Goal: Task Accomplishment & Management: Complete application form

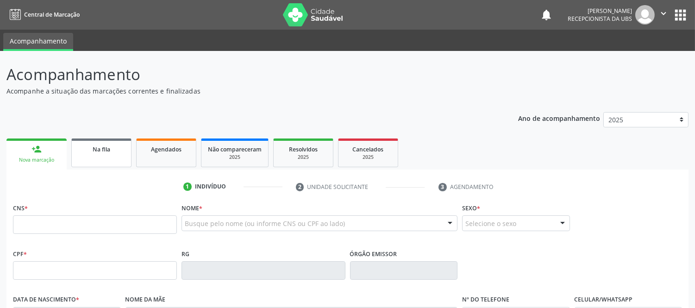
click at [114, 154] on link "Na fila" at bounding box center [101, 152] width 60 height 29
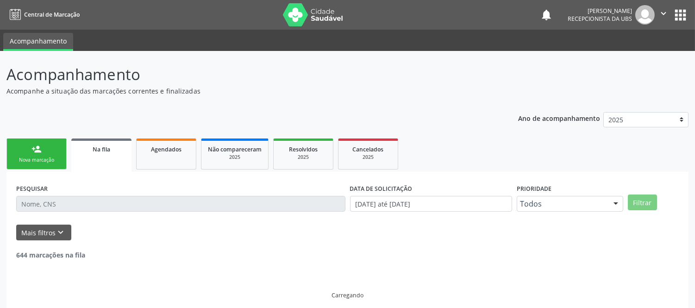
drag, startPoint x: 48, startPoint y: 143, endPoint x: 44, endPoint y: 137, distance: 6.9
click at [48, 142] on link "person_add Nova marcação" at bounding box center [36, 153] width 60 height 31
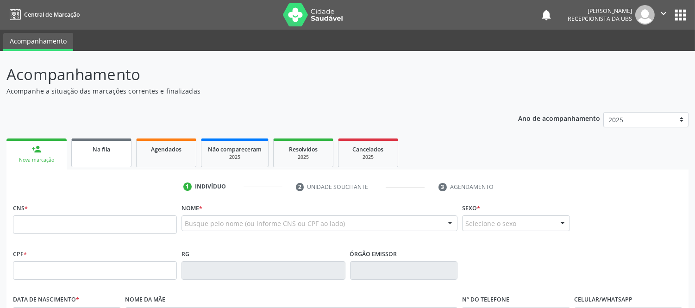
click at [93, 156] on link "Na fila" at bounding box center [101, 152] width 60 height 29
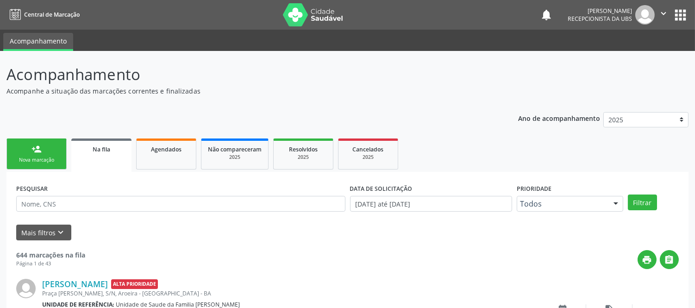
click at [111, 153] on div "Na fila" at bounding box center [101, 149] width 47 height 10
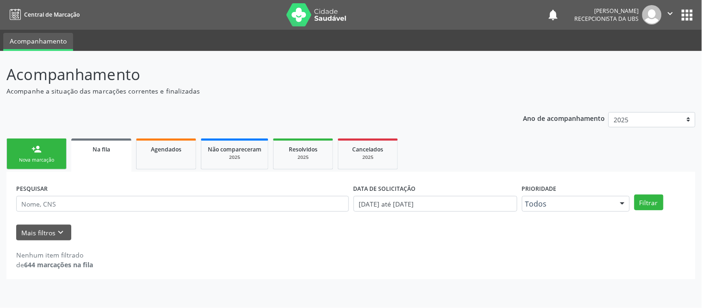
click at [90, 158] on link "Na fila" at bounding box center [101, 154] width 60 height 33
click at [36, 204] on input "text" at bounding box center [182, 204] width 333 height 16
click at [110, 121] on div "Ano de acompanhamento 2025 2024 2023 2022 2021 2020 2019 person_add Nova marcaç…" at bounding box center [350, 193] width 689 height 174
click at [100, 150] on span "Na fila" at bounding box center [102, 149] width 18 height 8
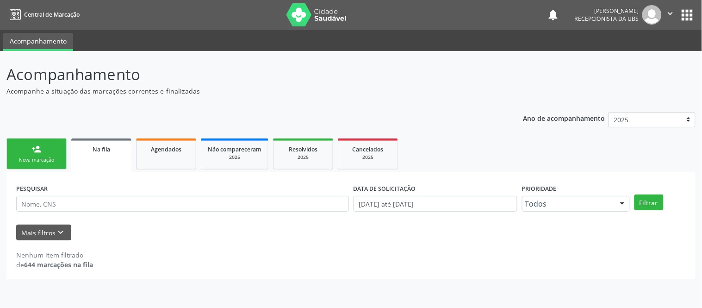
click at [100, 150] on span "Na fila" at bounding box center [102, 149] width 18 height 8
click at [107, 145] on span "Na fila" at bounding box center [102, 149] width 18 height 8
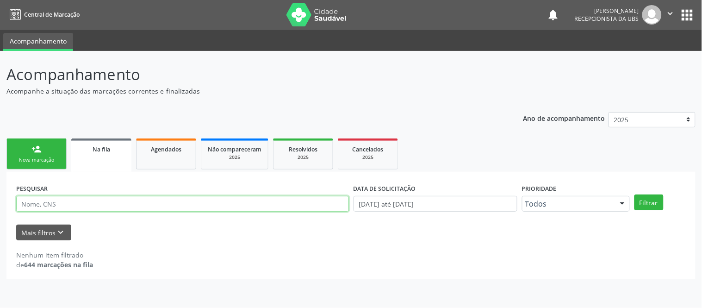
click at [65, 204] on input "text" at bounding box center [182, 204] width 333 height 16
click at [53, 151] on link "person_add Nova marcação" at bounding box center [36, 153] width 60 height 31
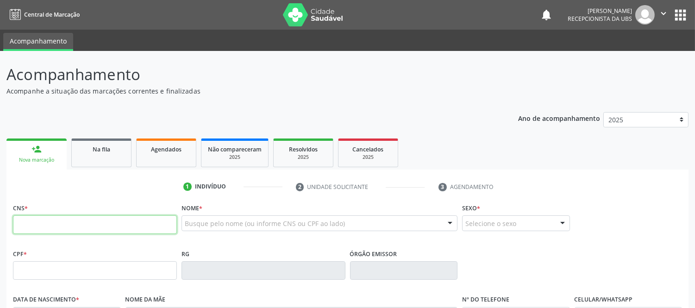
click at [156, 229] on input "text" at bounding box center [95, 224] width 164 height 19
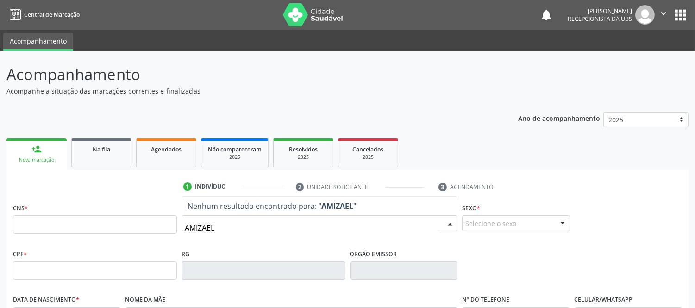
type input "AMIZAEL"
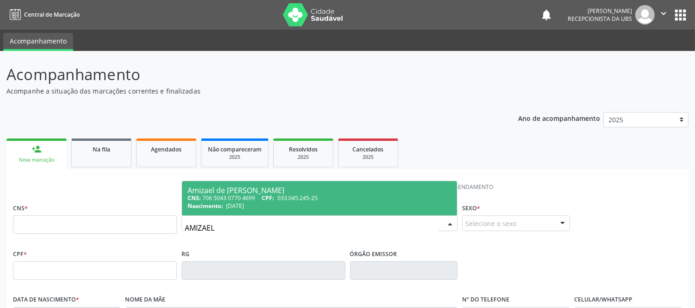
click at [218, 200] on div "CNS: 706 5043 0770 4699 CPF: 033.045.245-25" at bounding box center [319, 198] width 264 height 8
type input "706 5043 0770 4699"
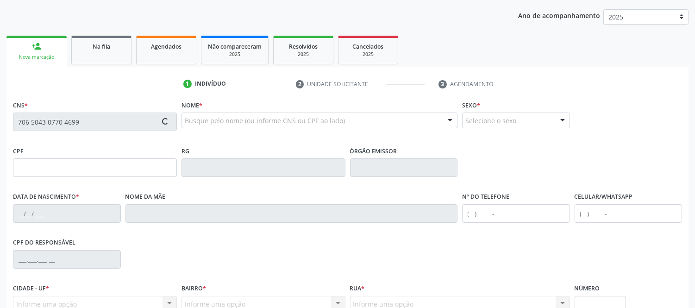
scroll to position [193, 0]
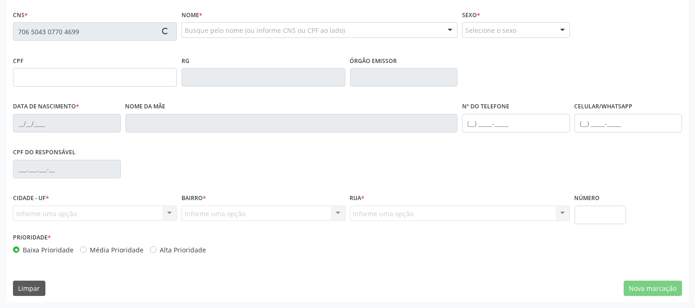
type input "033.045.245-25"
type input "[DATE]"
type input "Delvita Maria de Jesus"
type input "[PHONE_NUMBER]"
type input "S/N"
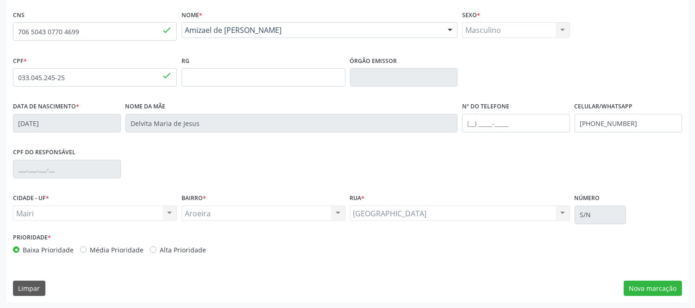
click at [664, 279] on div "CNS 706 5043 0770 4699 done Nome * Amizael de [PERSON_NAME] Amizael de [PERSON_…" at bounding box center [347, 155] width 682 height 294
click at [661, 281] on button "Nova marcação" at bounding box center [653, 289] width 58 height 16
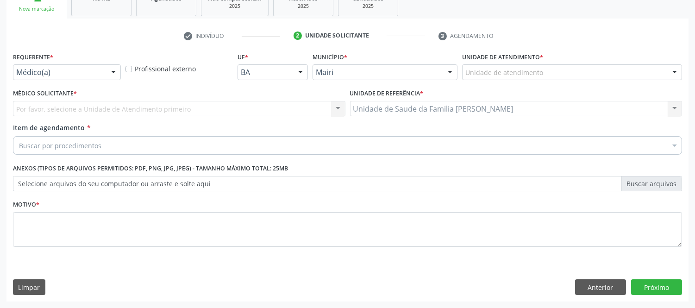
scroll to position [150, 0]
click at [677, 75] on div at bounding box center [675, 73] width 14 height 16
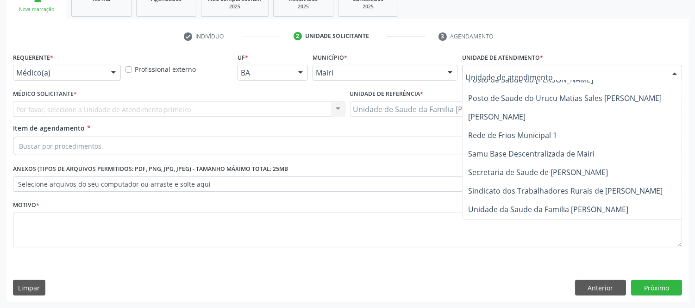
scroll to position [684, 0]
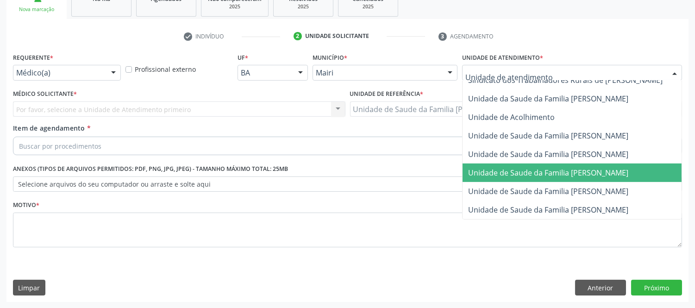
click at [596, 169] on span "Unidade de Saude da Familia [PERSON_NAME]" at bounding box center [581, 172] width 239 height 19
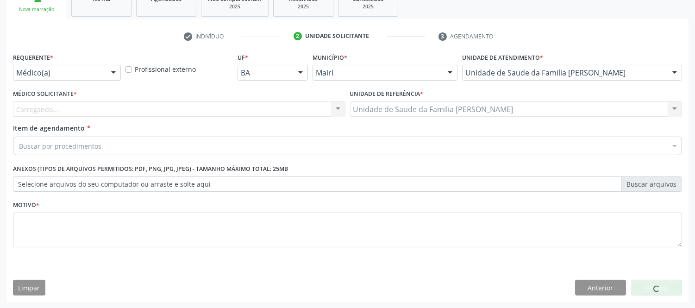
click at [253, 109] on div "Carregando... Nenhum resultado encontrado para: " " Não há nenhuma opção para s…" at bounding box center [179, 109] width 332 height 16
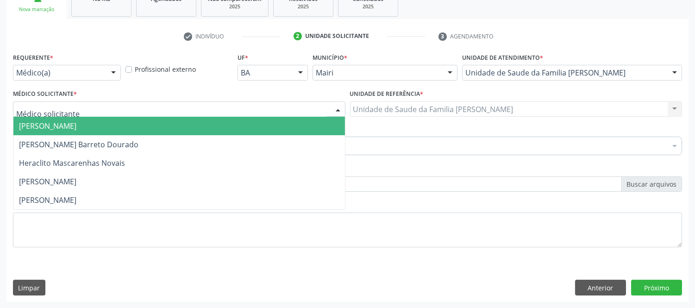
click at [82, 112] on div at bounding box center [179, 109] width 332 height 16
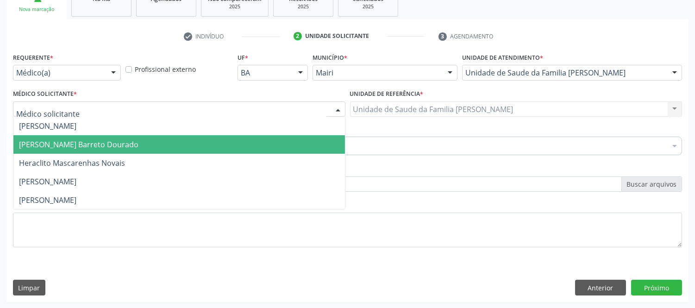
click at [82, 139] on span "[PERSON_NAME] Barreto Dourado" at bounding box center [78, 144] width 119 height 10
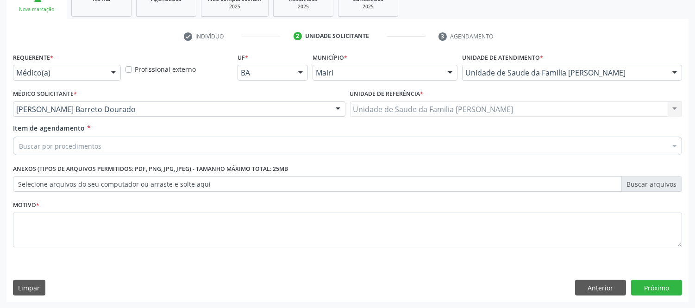
click at [114, 140] on div "Buscar por procedimentos" at bounding box center [347, 146] width 669 height 19
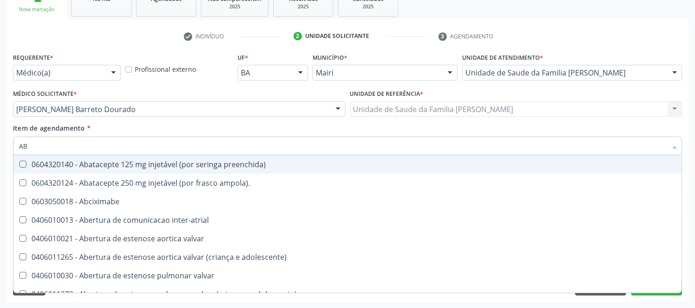
type input "ABD"
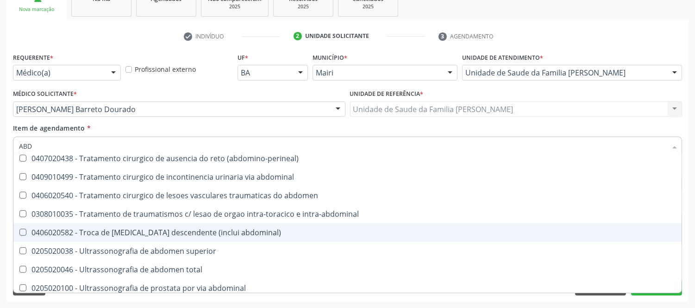
scroll to position [622, 0]
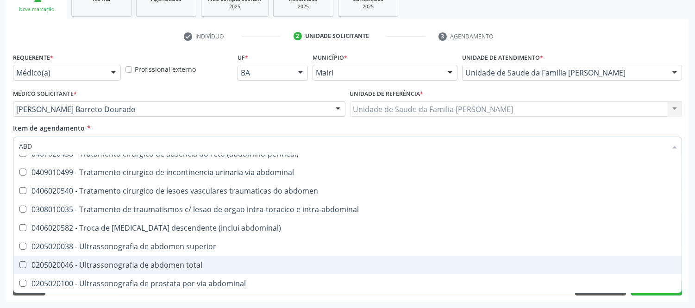
click at [187, 271] on span "0205020046 - Ultrassonografia de abdomen total" at bounding box center [347, 265] width 668 height 19
checkbox total "true"
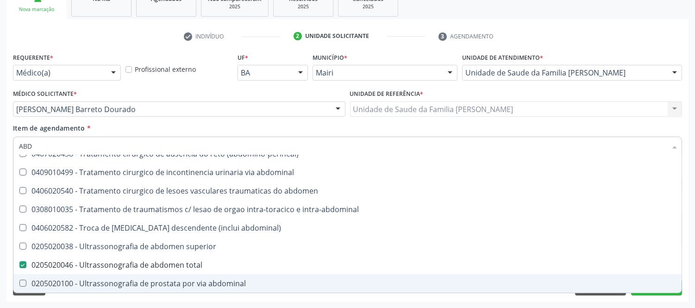
click at [173, 300] on div "Requerente * Médico(a) Médico(a) Enfermeiro(a) Paciente Nenhum resultado encont…" at bounding box center [347, 175] width 682 height 251
checkbox oncologia "true"
checkbox total "false"
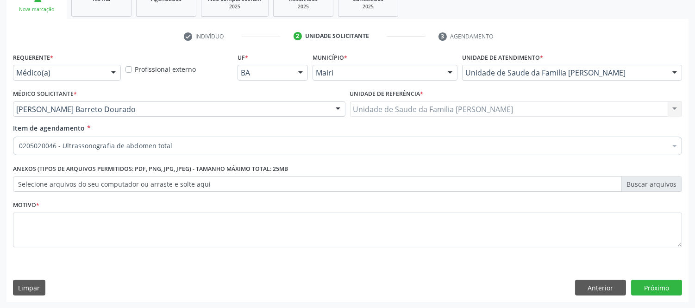
scroll to position [0, 0]
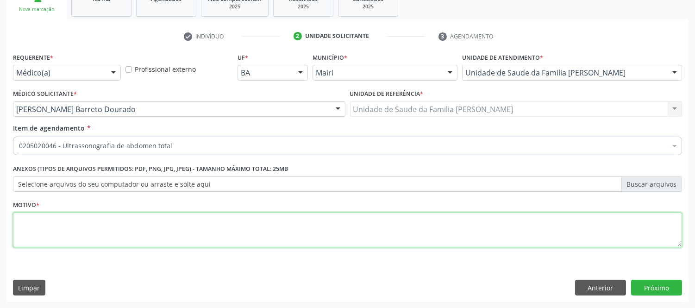
click at [128, 238] on textarea at bounding box center [347, 229] width 669 height 35
type textarea "AVALIAÇAO"
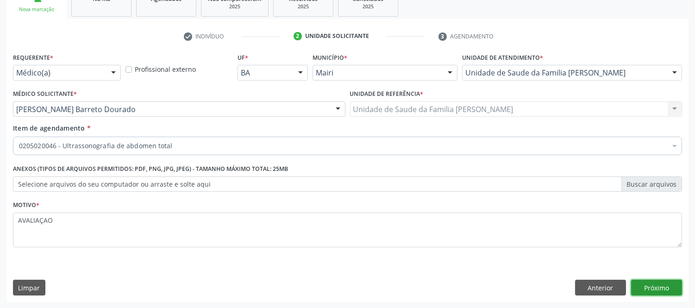
click at [650, 281] on button "Próximo" at bounding box center [656, 288] width 51 height 16
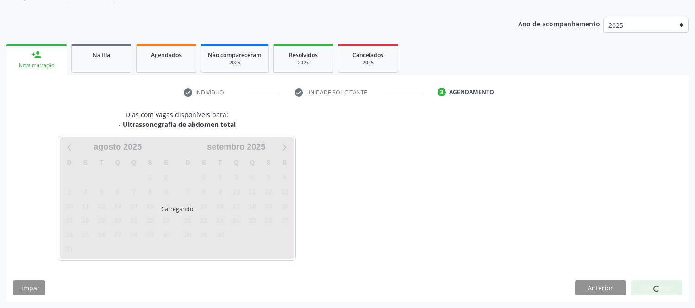
scroll to position [122, 0]
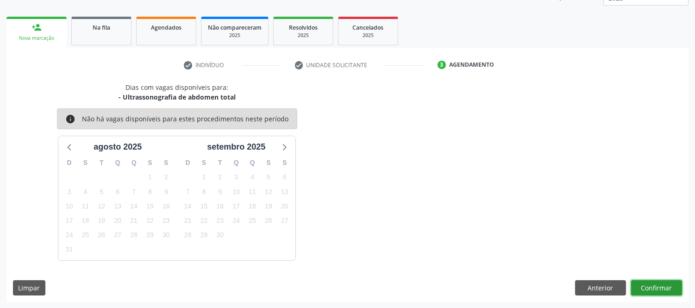
click at [653, 291] on button "Confirmar" at bounding box center [656, 288] width 51 height 16
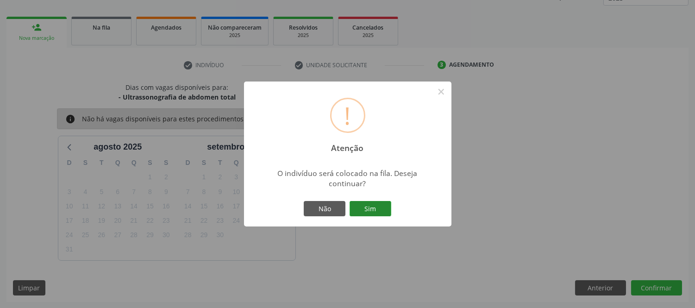
click at [380, 210] on button "Sim" at bounding box center [370, 209] width 42 height 16
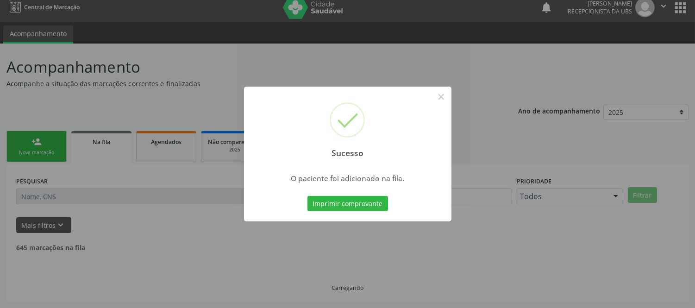
scroll to position [0, 0]
